Goal: Task Accomplishment & Management: Manage account settings

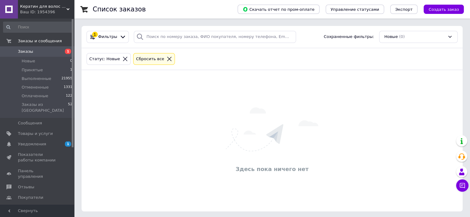
click at [44, 70] on li "Принятые 1" at bounding box center [38, 70] width 76 height 9
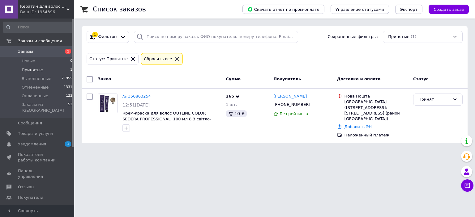
click at [44, 73] on li "Принятые 1" at bounding box center [38, 70] width 76 height 9
click at [426, 95] on div "Принят" at bounding box center [437, 100] width 49 height 12
click at [429, 111] on li "Выполнен" at bounding box center [437, 112] width 49 height 11
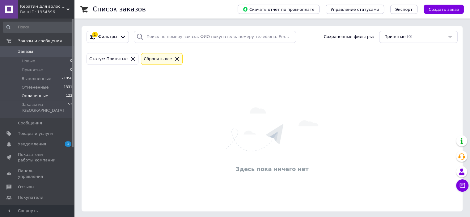
click at [40, 98] on span "Оплаченные" at bounding box center [35, 96] width 27 height 6
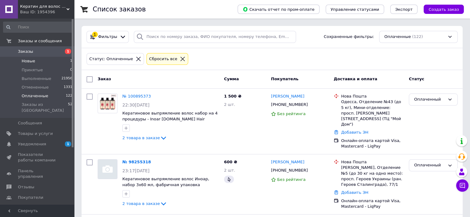
click at [53, 58] on li "Новые 1" at bounding box center [38, 61] width 76 height 9
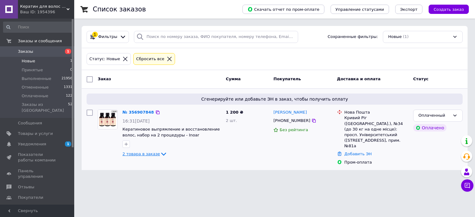
click at [143, 156] on span "2 товара в заказе" at bounding box center [140, 154] width 37 height 5
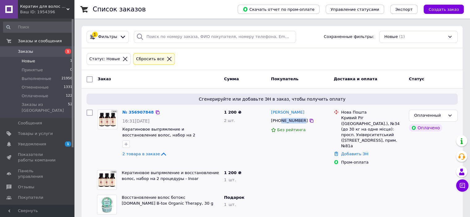
drag, startPoint x: 299, startPoint y: 121, endPoint x: 280, endPoint y: 122, distance: 18.9
click at [280, 122] on div "[PHONE_NUMBER]" at bounding box center [289, 121] width 39 height 8
copy div "682158916"
drag, startPoint x: 305, startPoint y: 110, endPoint x: 271, endPoint y: 114, distance: 34.6
click at [271, 114] on div "[PERSON_NAME]" at bounding box center [300, 112] width 59 height 7
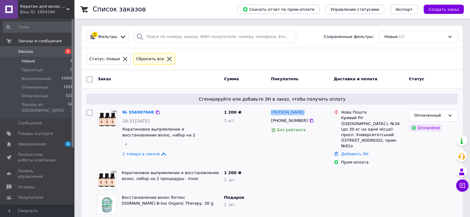
copy link "[PERSON_NAME]"
click at [137, 113] on link "№ 356907848" at bounding box center [138, 112] width 32 height 5
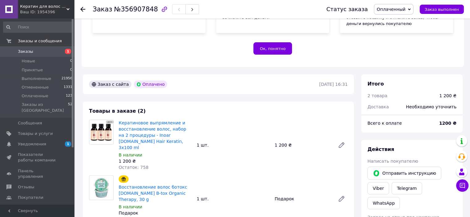
scroll to position [155, 0]
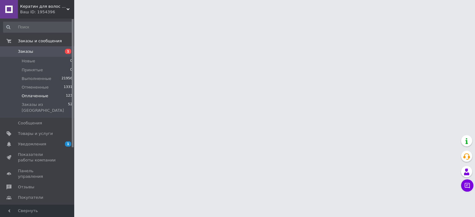
click at [37, 95] on span "Оплаченные" at bounding box center [35, 96] width 27 height 6
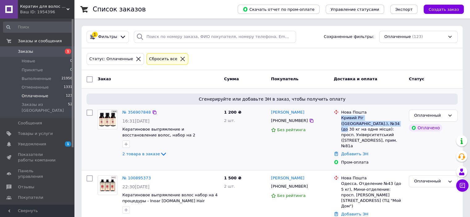
drag, startPoint x: 342, startPoint y: 118, endPoint x: 362, endPoint y: 124, distance: 21.1
click at [362, 124] on div "Кривий Ріг (Дніпропетровська обл.), №34 (до 30 кг на одне місце): просп. Універ…" at bounding box center [372, 132] width 63 height 34
copy div "Кривий Ріг (Дніпропетровська обл.), №34"
click at [426, 120] on div "Оплаченный" at bounding box center [433, 116] width 49 height 12
click at [140, 115] on link "№ 356907848" at bounding box center [136, 112] width 28 height 5
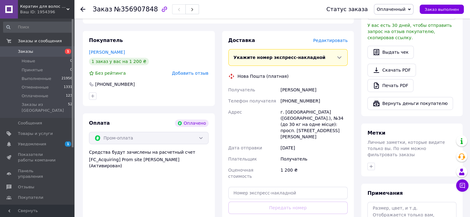
scroll to position [402, 0]
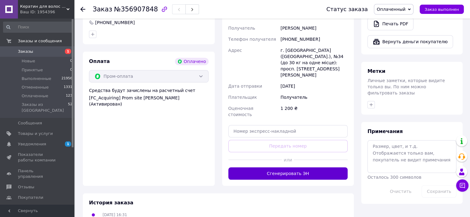
click at [290, 168] on button "Сгенерировать ЭН" at bounding box center [289, 174] width 120 height 12
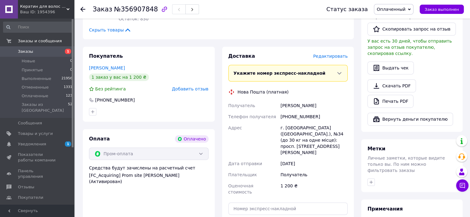
scroll to position [309, 0]
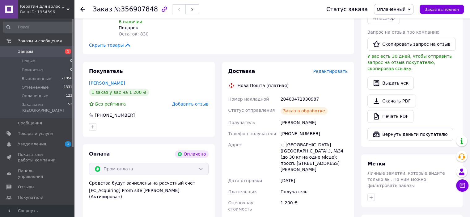
click at [290, 94] on div "20400471930987" at bounding box center [315, 99] width 70 height 11
copy div "20400471930987"
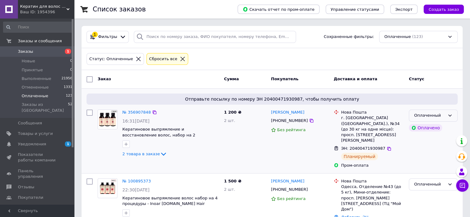
click at [447, 114] on div "Оплаченный" at bounding box center [433, 116] width 49 height 12
click at [438, 139] on li "Выполнен" at bounding box center [433, 139] width 48 height 11
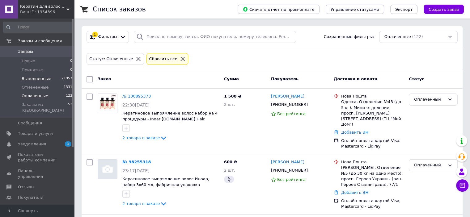
click at [50, 76] on li "Выполненные 21957" at bounding box center [38, 79] width 76 height 9
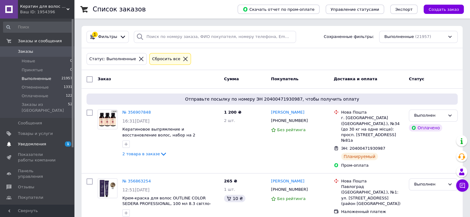
click at [52, 143] on link "Уведомления 1 0" at bounding box center [38, 144] width 76 height 11
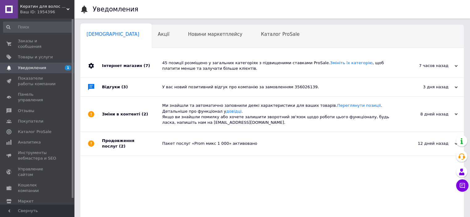
click at [136, 62] on span "1" at bounding box center [111, 64] width 49 height 5
